Goal: Check status: Check status

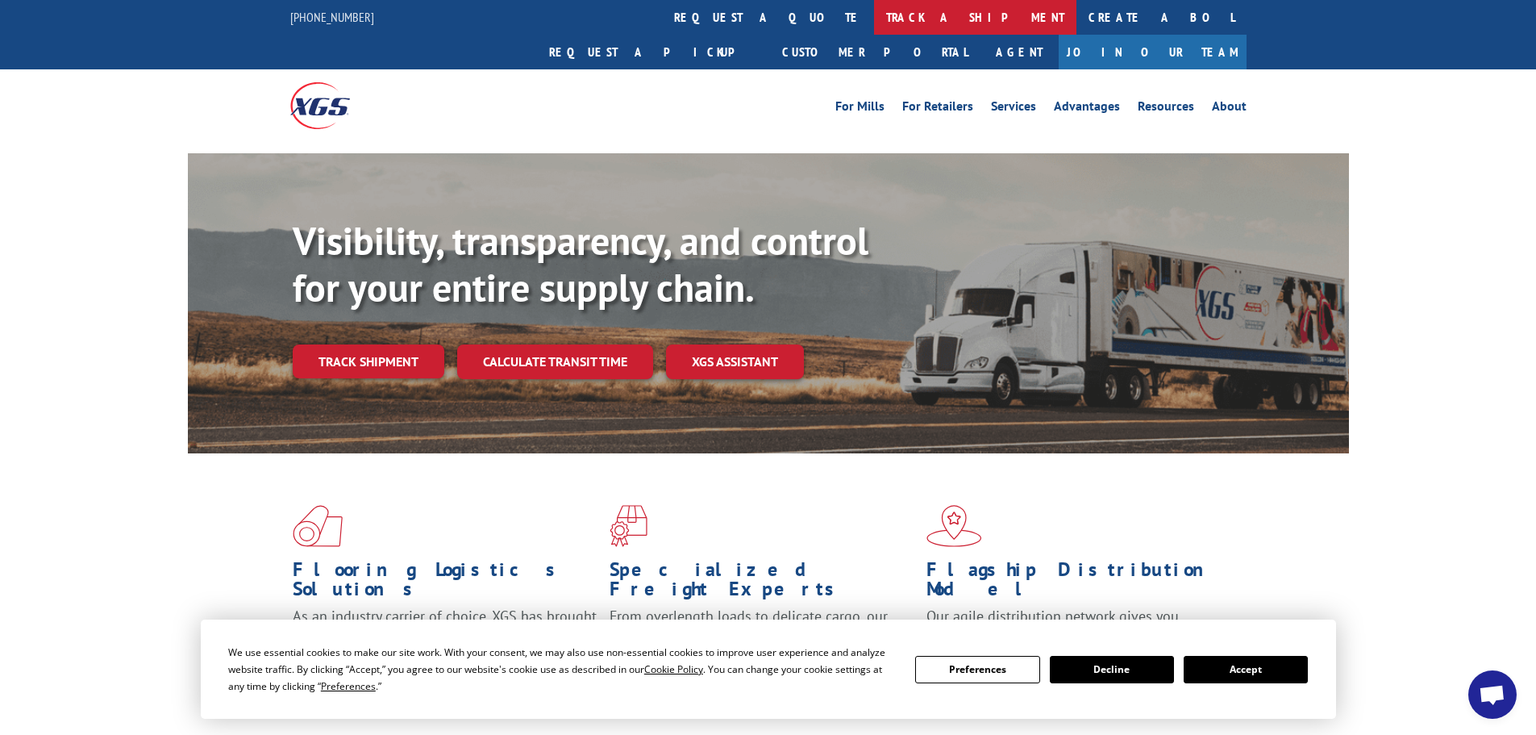
click at [874, 25] on link "track a shipment" at bounding box center [975, 17] width 202 height 35
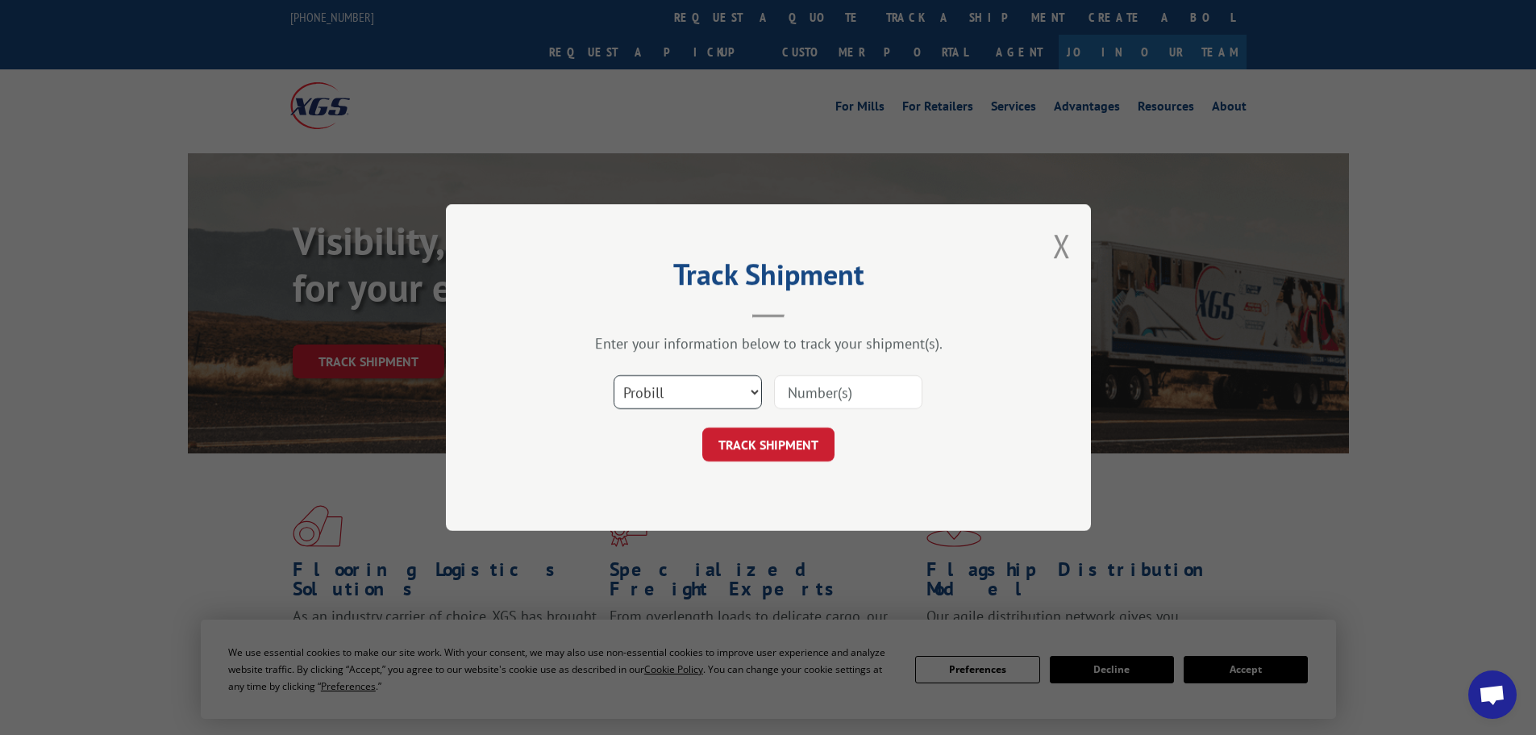
click at [698, 391] on select "Select category... Probill BOL PO" at bounding box center [688, 392] width 148 height 34
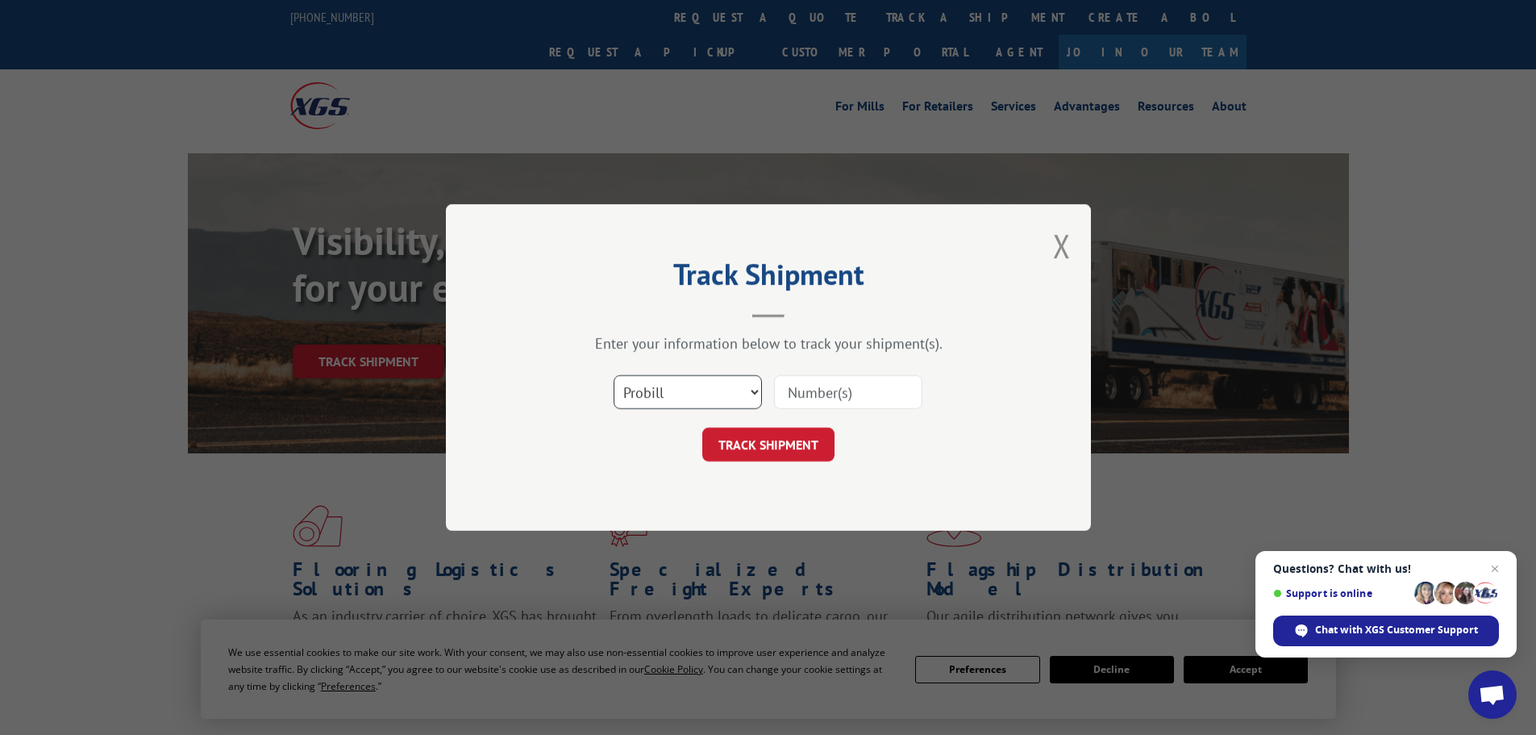
select select "bol"
click at [614, 375] on select "Select category... Probill BOL PO" at bounding box center [688, 392] width 148 height 34
click at [819, 398] on input at bounding box center [848, 392] width 148 height 34
paste input "5609107"
type input "5609107"
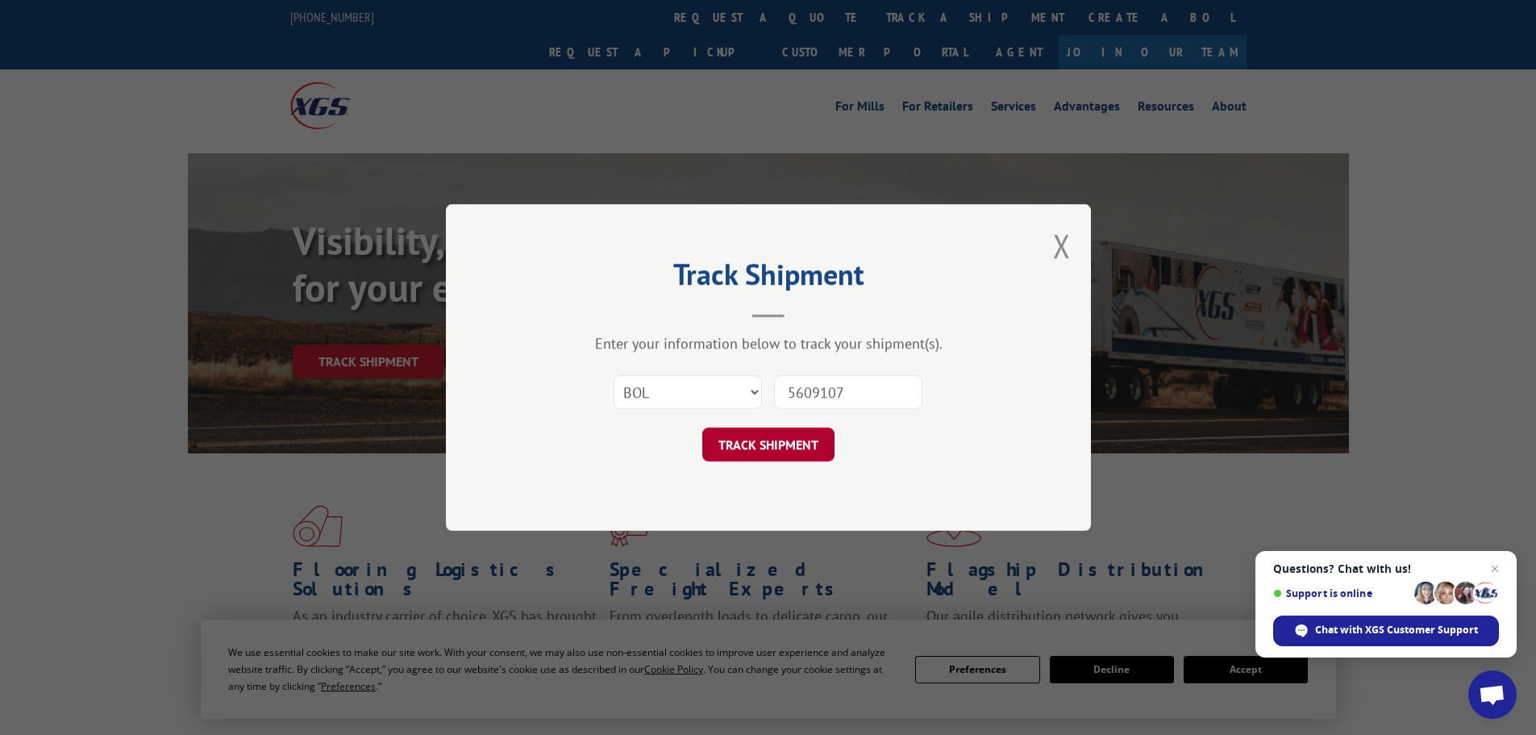
click at [815, 437] on button "TRACK SHIPMENT" at bounding box center [768, 444] width 132 height 34
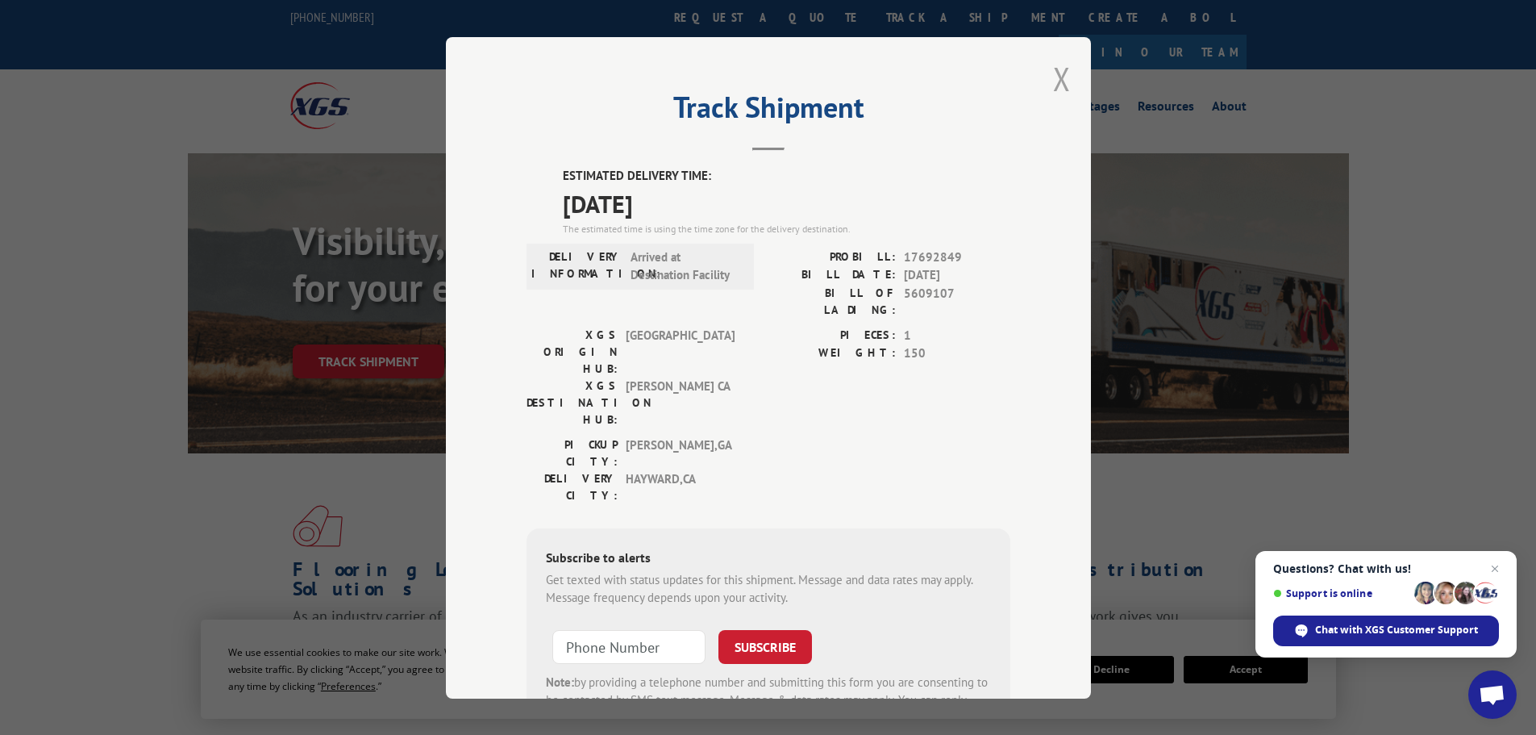
click at [1063, 76] on button "Close modal" at bounding box center [1062, 78] width 18 height 43
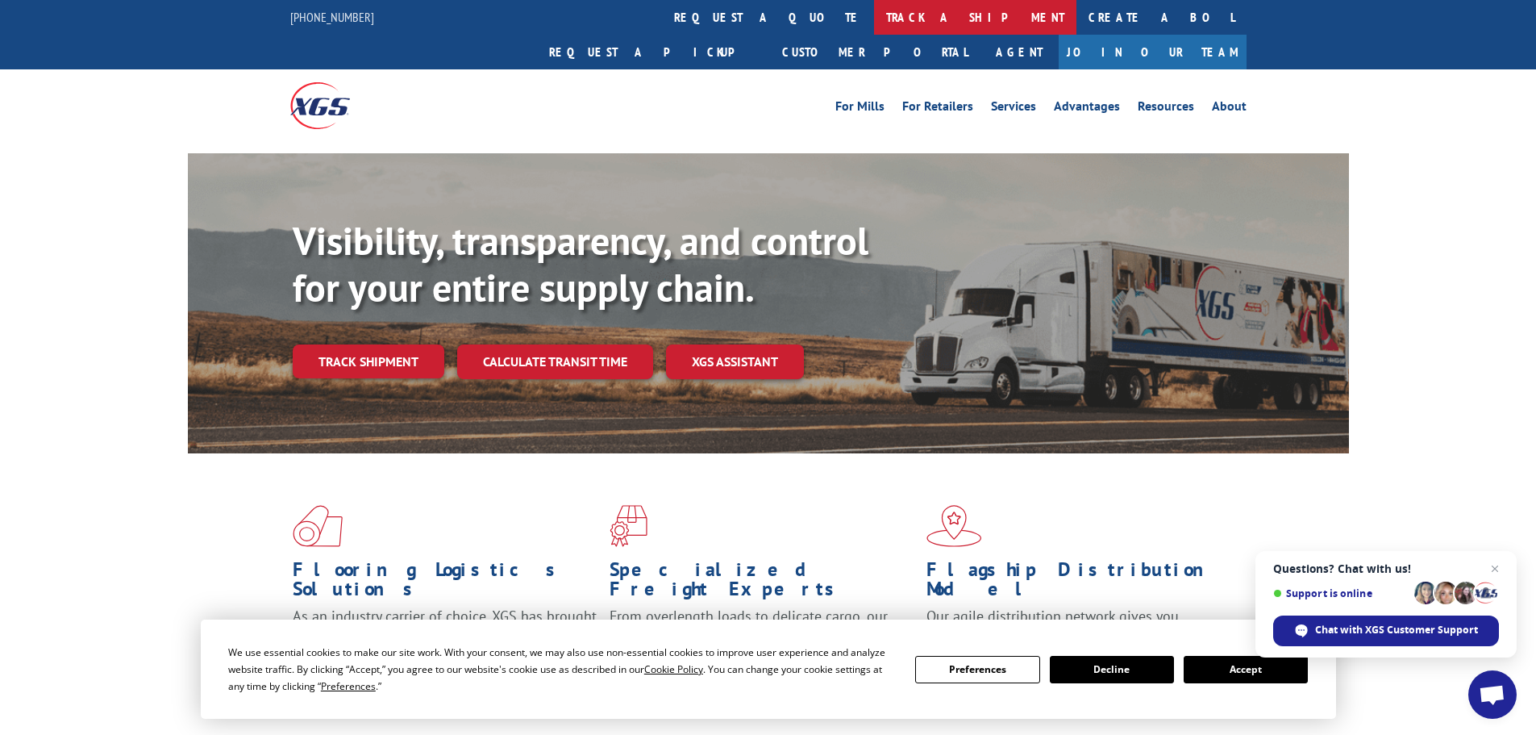
click at [874, 11] on link "track a shipment" at bounding box center [975, 17] width 202 height 35
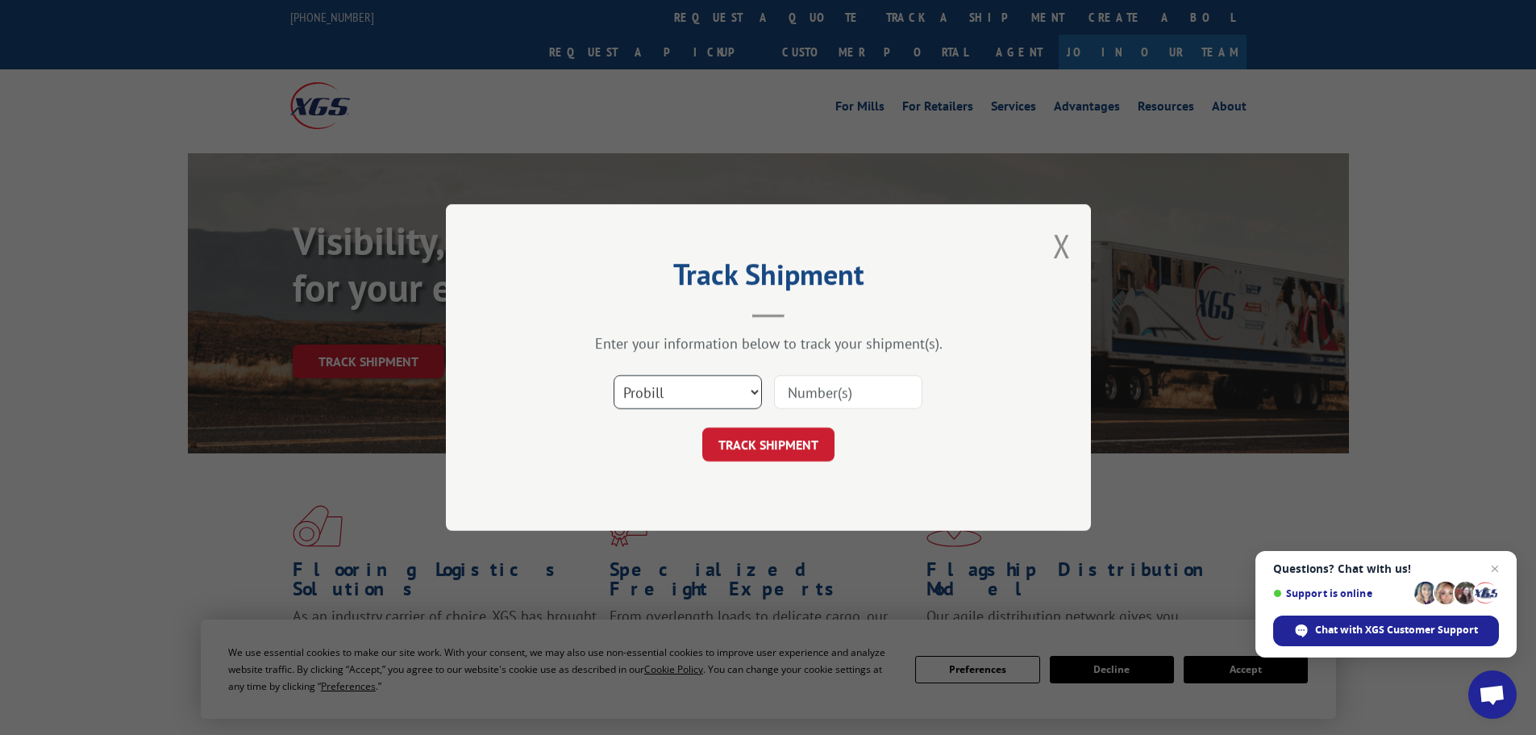
click at [627, 390] on select "Select category... Probill BOL PO" at bounding box center [688, 392] width 148 height 34
select select "bol"
click at [614, 375] on select "Select category... Probill BOL PO" at bounding box center [688, 392] width 148 height 34
click at [827, 398] on input at bounding box center [848, 392] width 148 height 34
paste input "7080088"
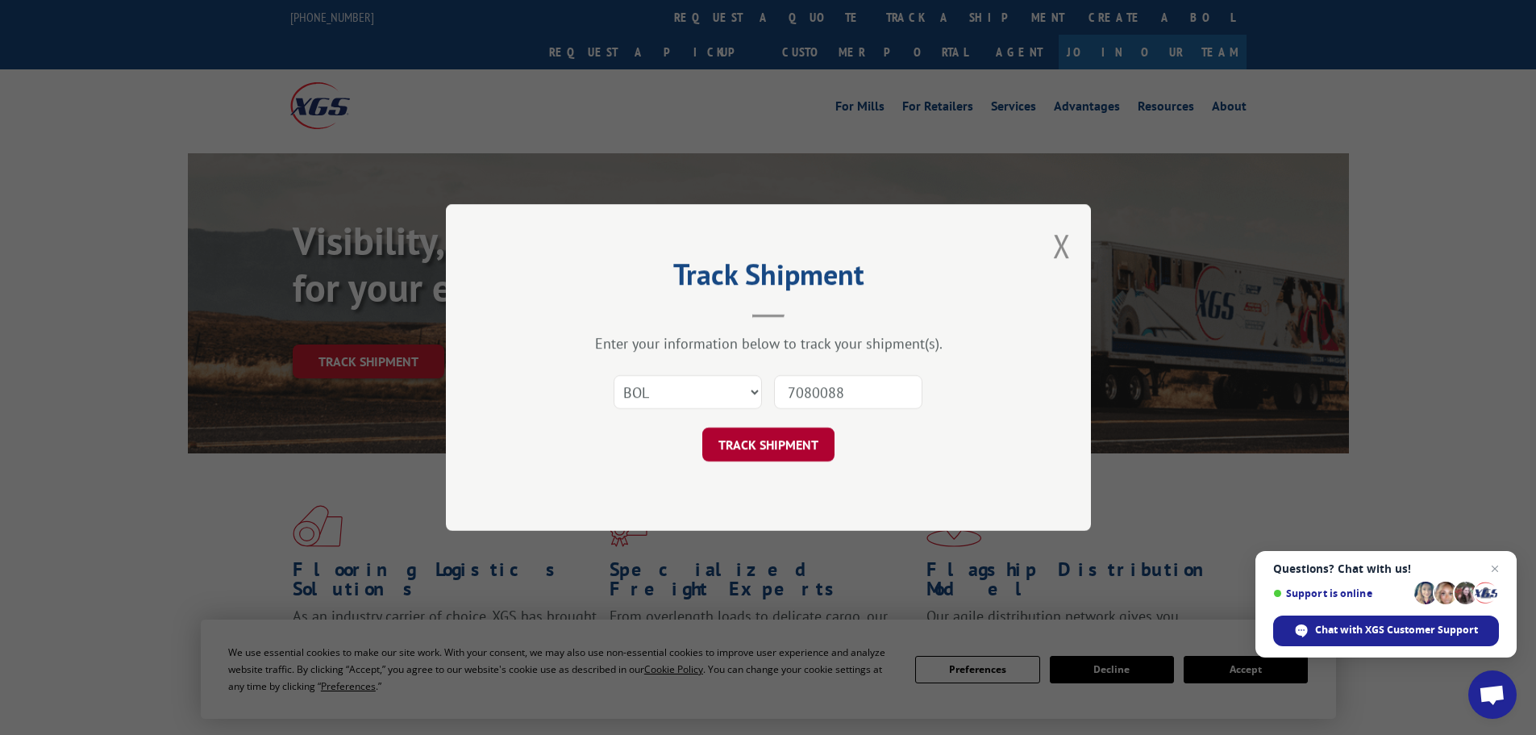
type input "7080088"
click at [768, 448] on button "TRACK SHIPMENT" at bounding box center [768, 444] width 132 height 34
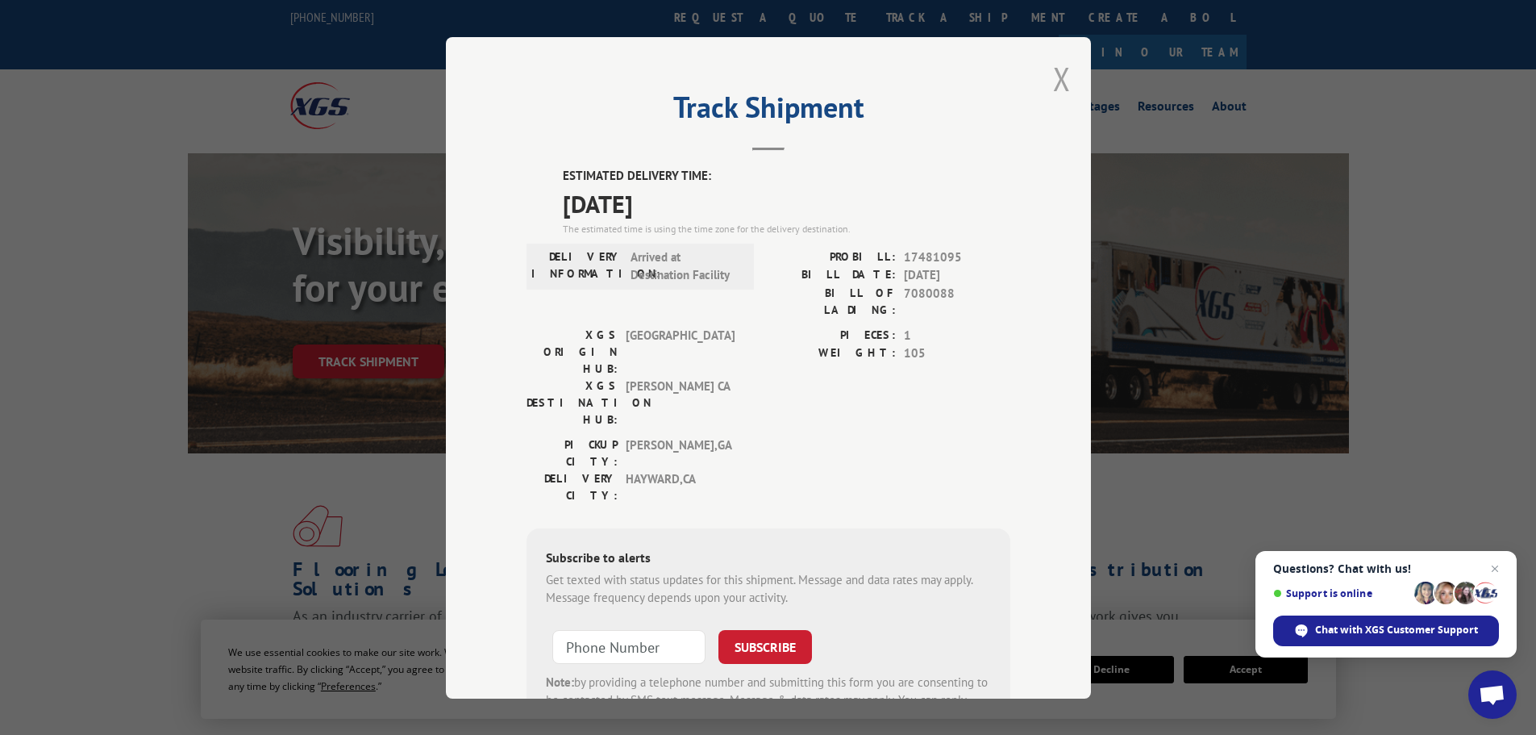
click at [1060, 90] on button "Close modal" at bounding box center [1062, 78] width 18 height 43
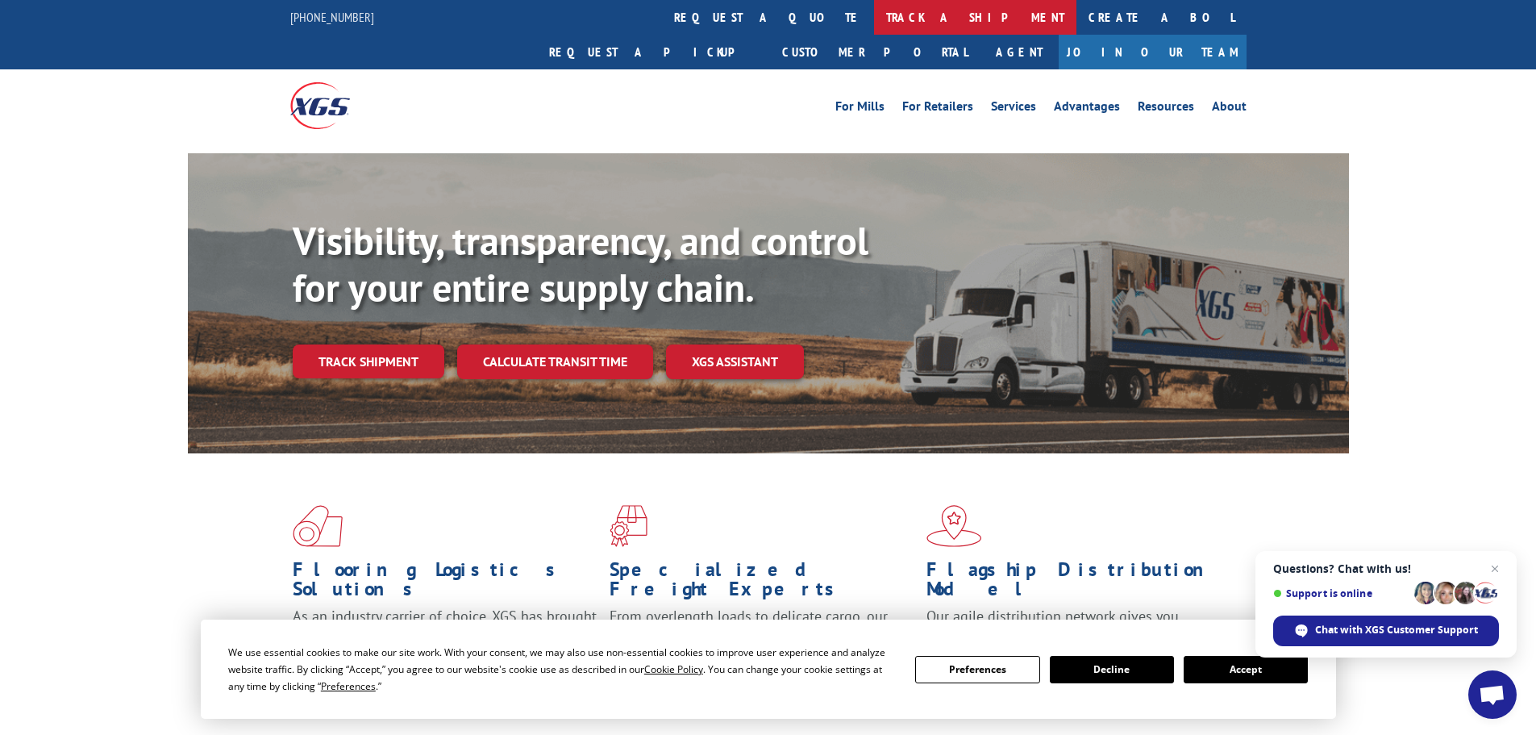
click at [874, 22] on link "track a shipment" at bounding box center [975, 17] width 202 height 35
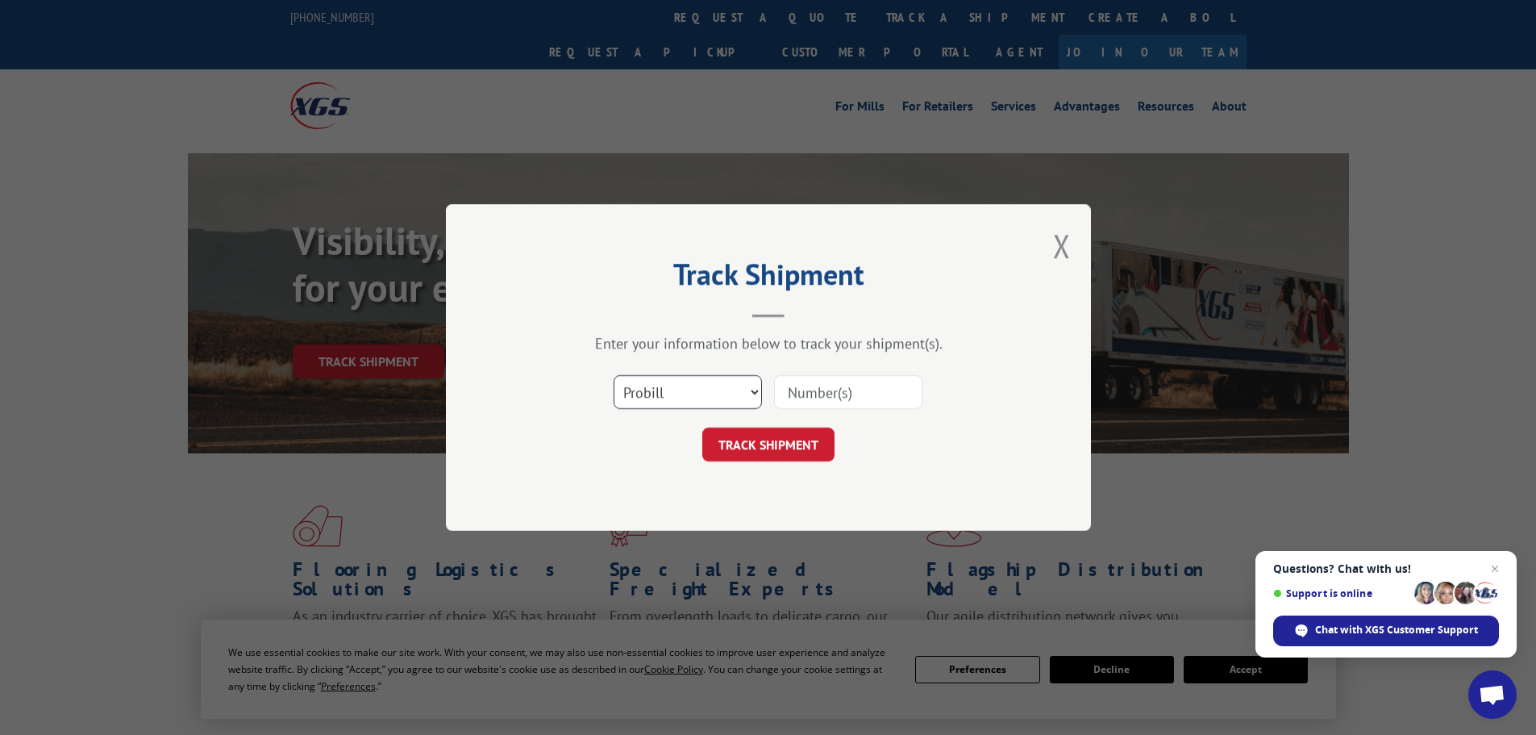
click at [676, 404] on select "Select category... Probill BOL PO" at bounding box center [688, 392] width 148 height 34
select select "bol"
click at [614, 375] on select "Select category... Probill BOL PO" at bounding box center [688, 392] width 148 height 34
click at [847, 399] on input at bounding box center [848, 392] width 148 height 34
paste input "5636384"
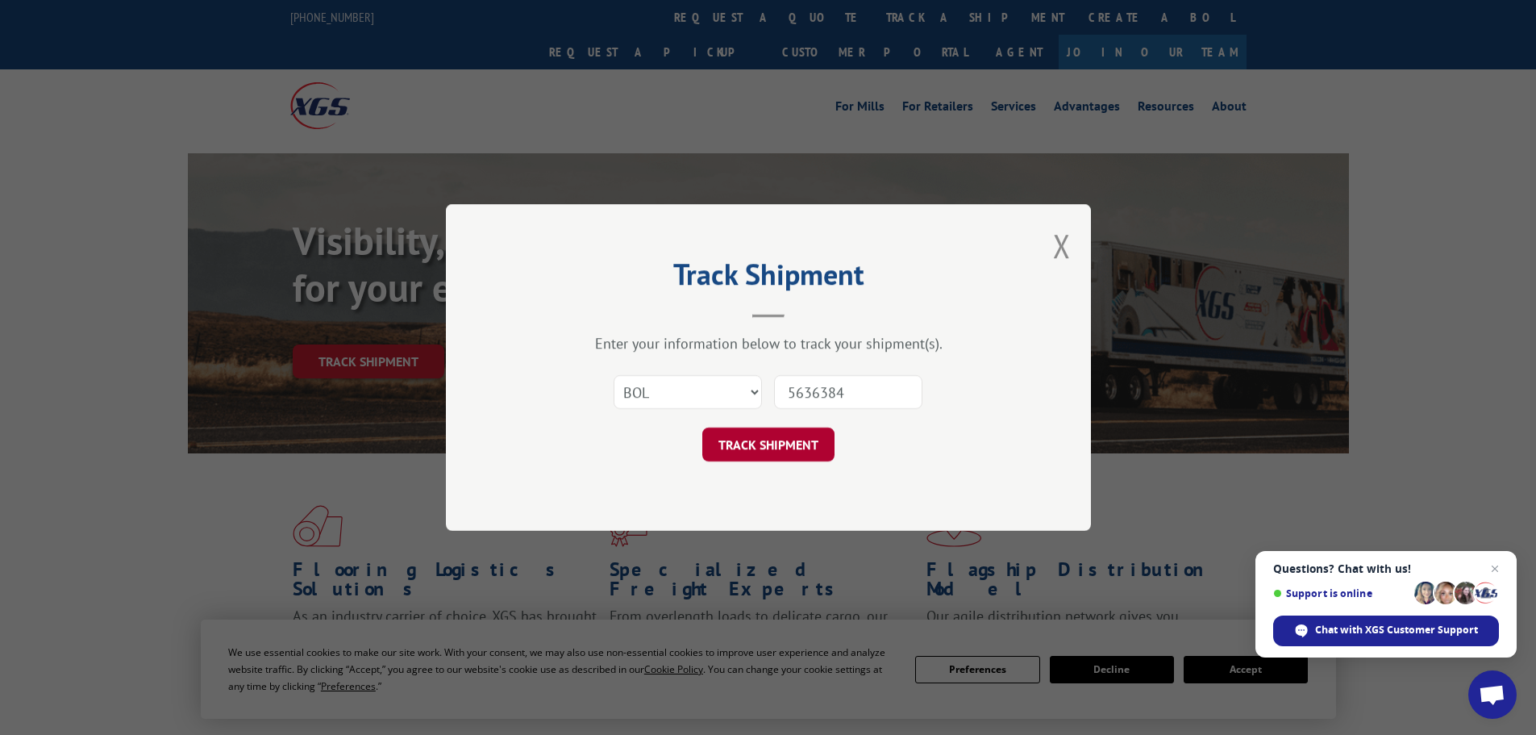
type input "5636384"
click at [775, 440] on button "TRACK SHIPMENT" at bounding box center [768, 444] width 132 height 34
